Goal: Information Seeking & Learning: Learn about a topic

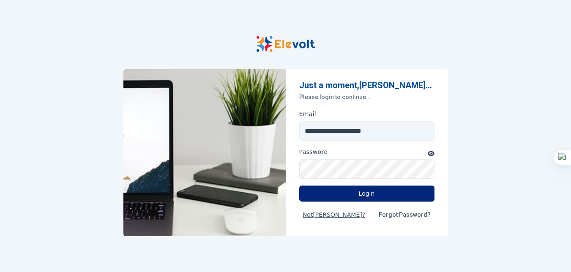
click at [362, 198] on button "Login" at bounding box center [366, 194] width 135 height 16
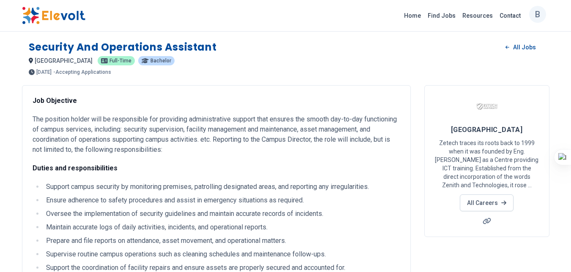
click at [49, 13] on img at bounding box center [53, 16] width 63 height 18
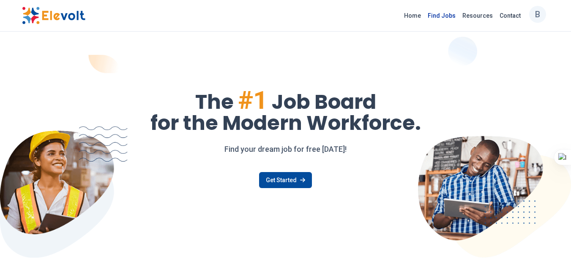
click at [438, 16] on link "Find Jobs" at bounding box center [441, 16] width 35 height 14
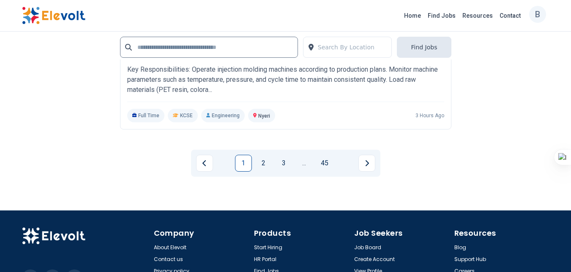
scroll to position [1829, 0]
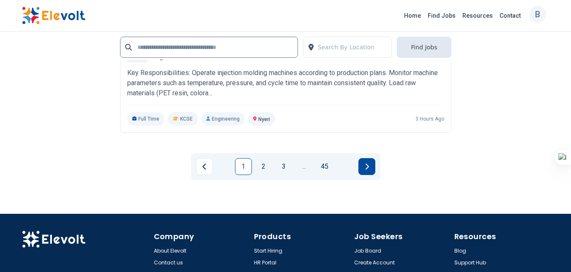
click at [364, 162] on button "Next page" at bounding box center [366, 166] width 17 height 17
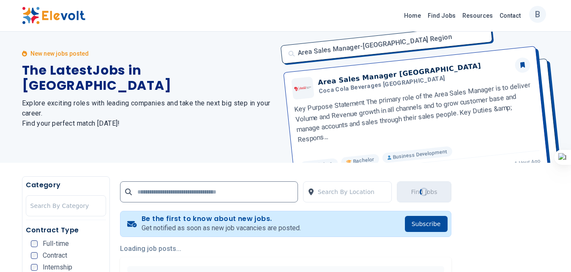
scroll to position [0, 0]
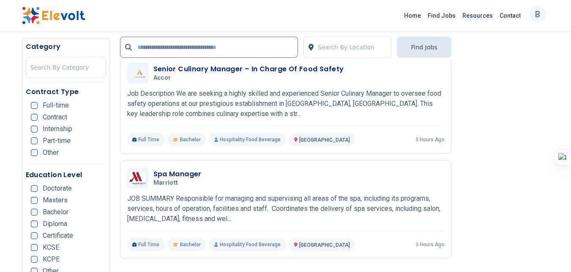
scroll to position [574, 0]
